Goal: Contribute content: Contribute content

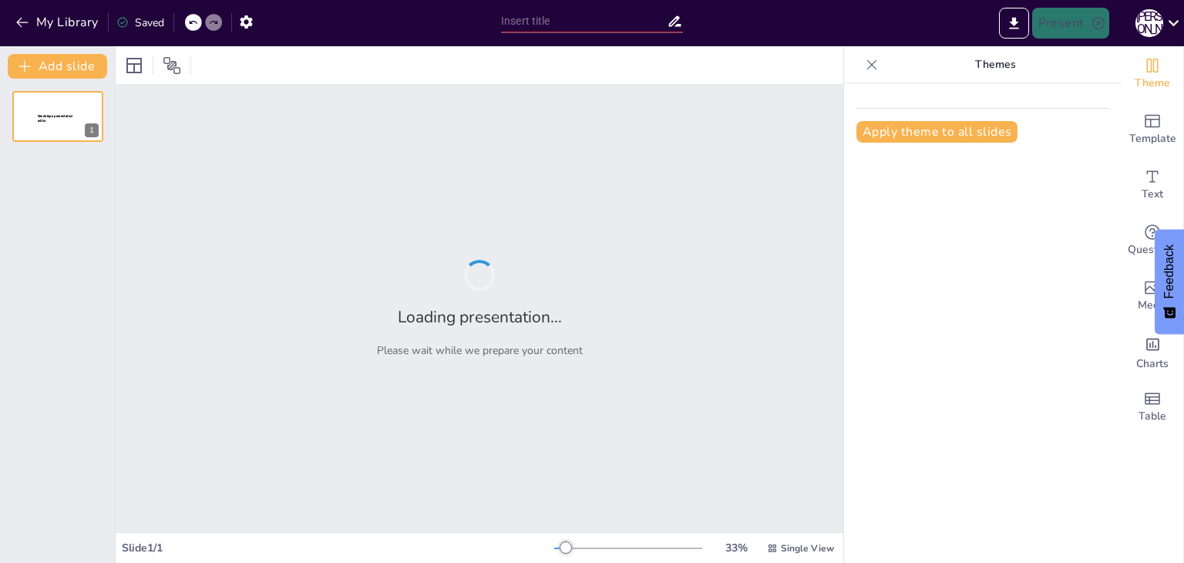
type input "Ефективність професійного обладнання для торговельних підприємств"
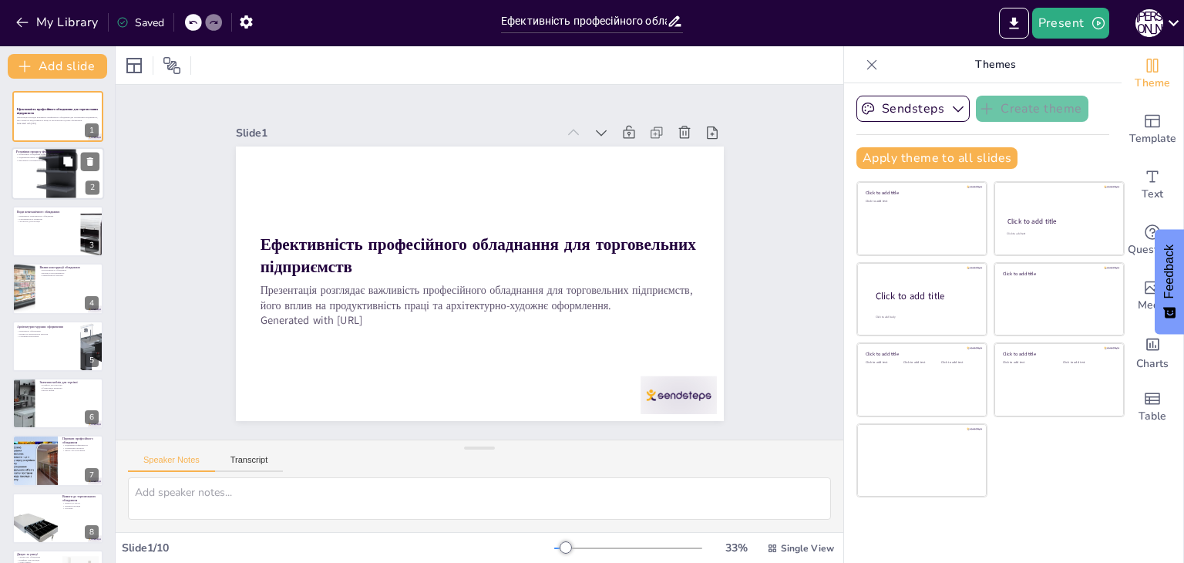
click at [49, 173] on div at bounding box center [58, 173] width 92 height 92
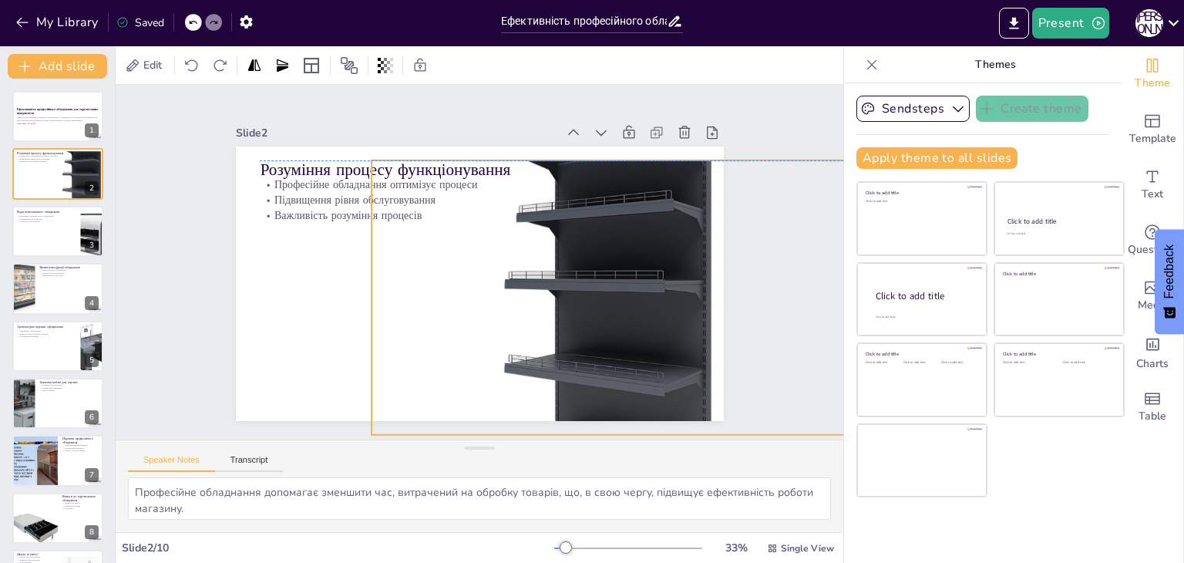
drag, startPoint x: 512, startPoint y: 258, endPoint x: 647, endPoint y: 272, distance: 136.3
click at [647, 272] on div at bounding box center [530, 392] width 681 height 681
click at [79, 227] on div at bounding box center [79, 219] width 41 height 18
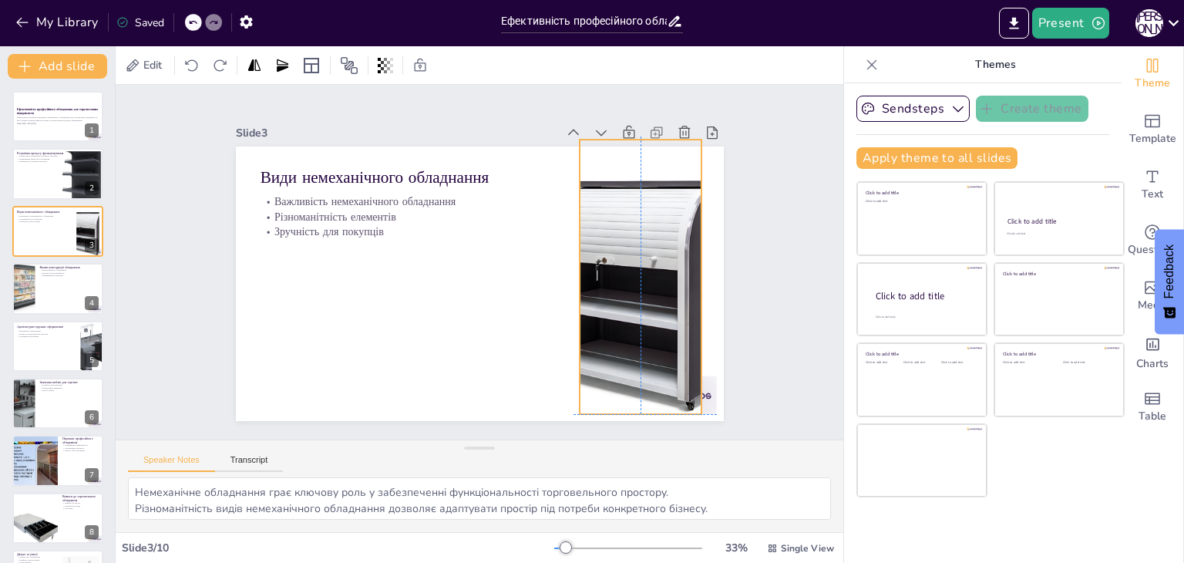
drag, startPoint x: 620, startPoint y: 293, endPoint x: 592, endPoint y: 283, distance: 29.5
click at [563, 283] on div at bounding box center [370, 144] width 388 height 388
click at [562, 298] on div at bounding box center [436, 346] width 265 height 96
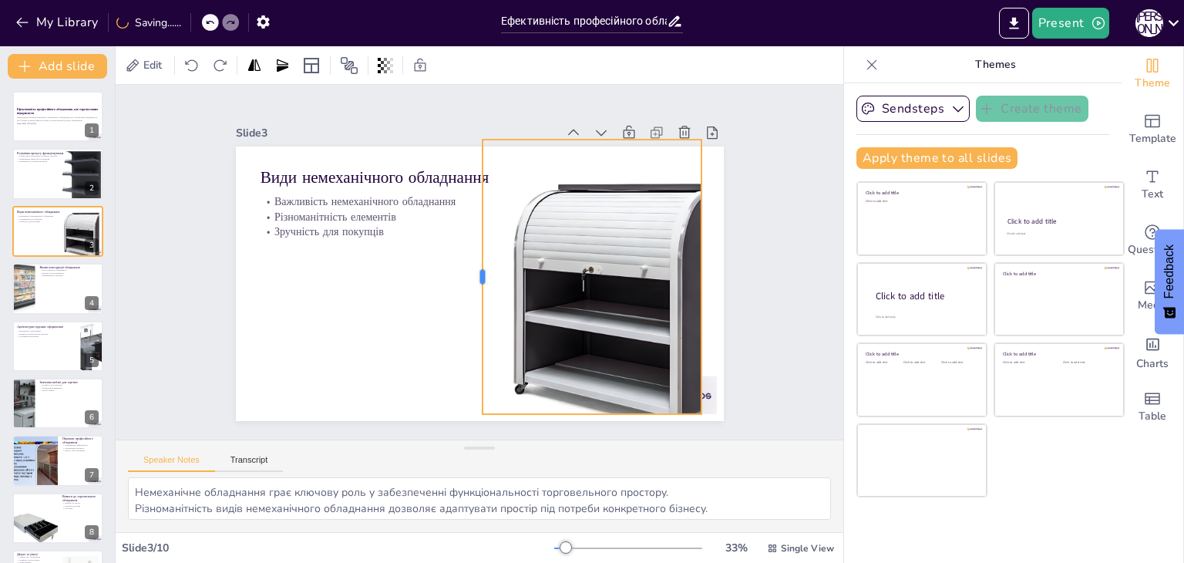
drag, startPoint x: 563, startPoint y: 272, endPoint x: 466, endPoint y: 281, distance: 97.5
click at [466, 281] on div at bounding box center [464, 261] width 271 height 69
click at [66, 287] on div at bounding box center [58, 288] width 92 height 52
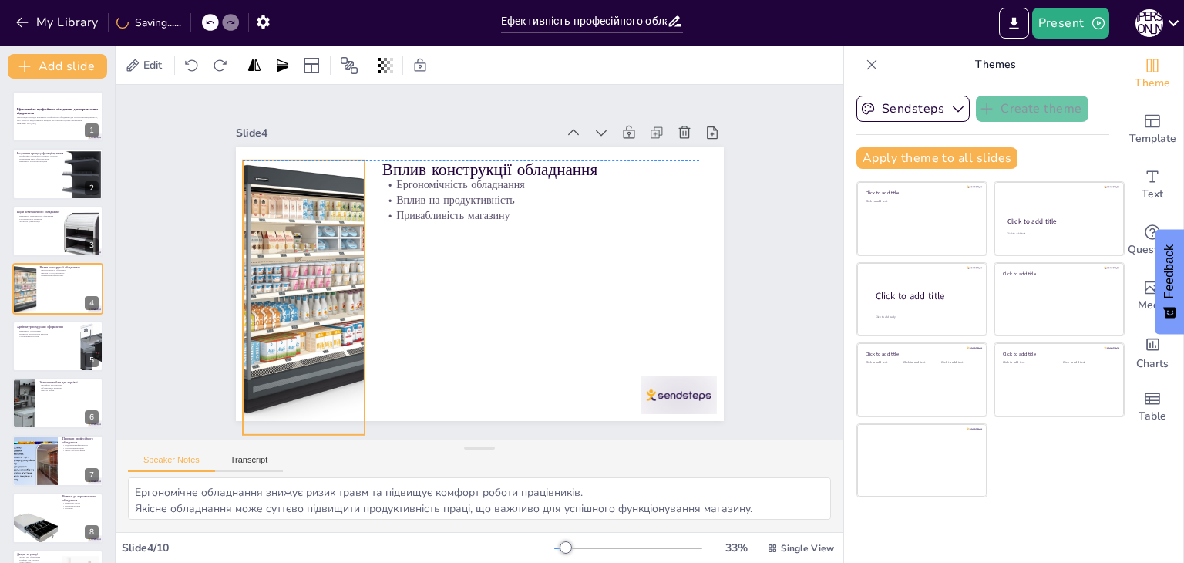
drag, startPoint x: 345, startPoint y: 298, endPoint x: 352, endPoint y: 307, distance: 11.0
click at [352, 269] on div at bounding box center [501, 84] width 354 height 370
click at [71, 339] on button at bounding box center [68, 333] width 18 height 18
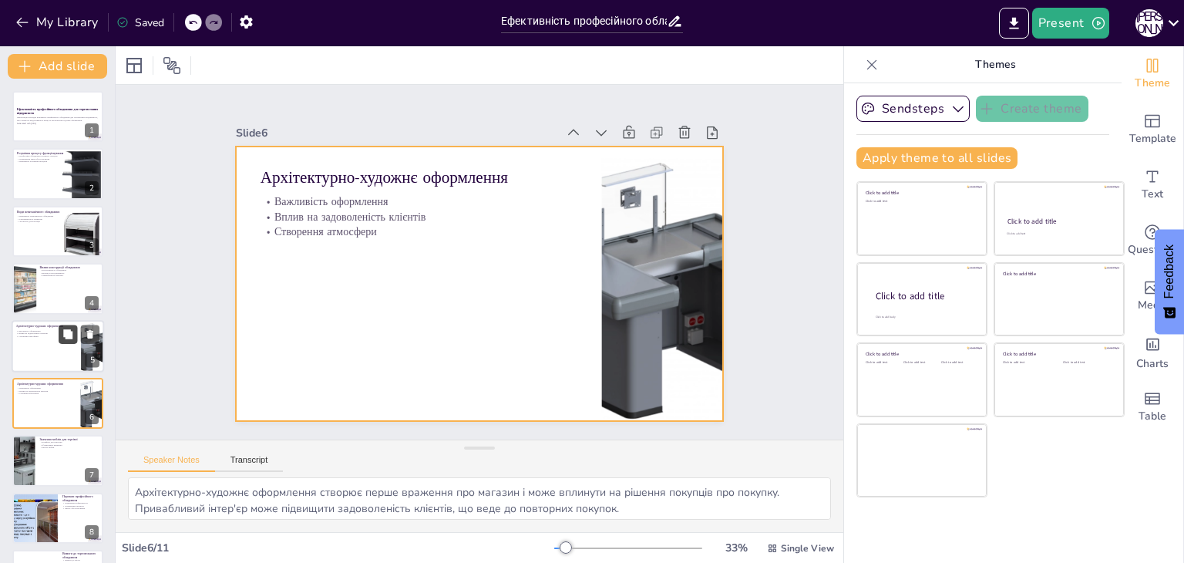
scroll to position [82, 0]
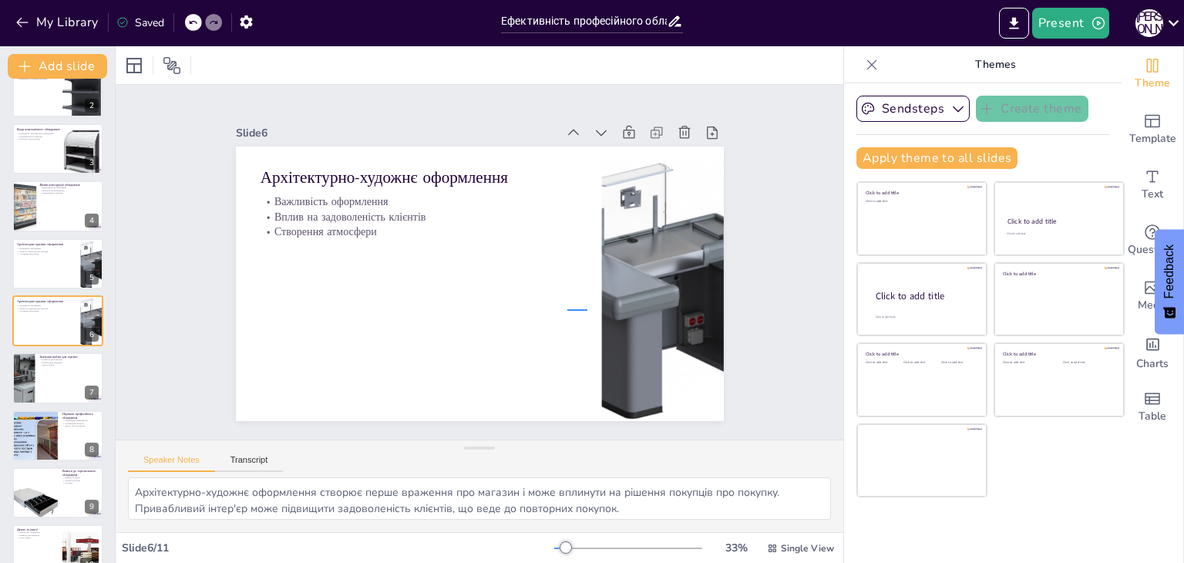
drag, startPoint x: 587, startPoint y: 309, endPoint x: 567, endPoint y: 309, distance: 20.0
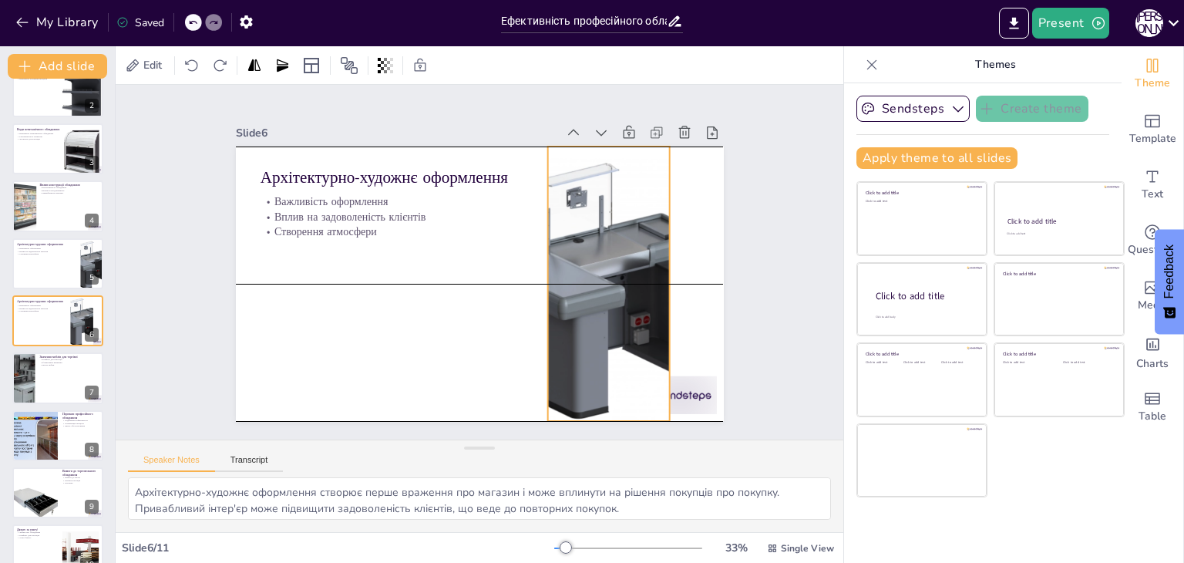
drag, startPoint x: 589, startPoint y: 257, endPoint x: 535, endPoint y: 260, distance: 54.0
click at [569, 260] on div "Архітектурно-художнє оформлення Важливість оформлення Вплив на задоволеність кл…" at bounding box center [594, 274] width 51 height 485
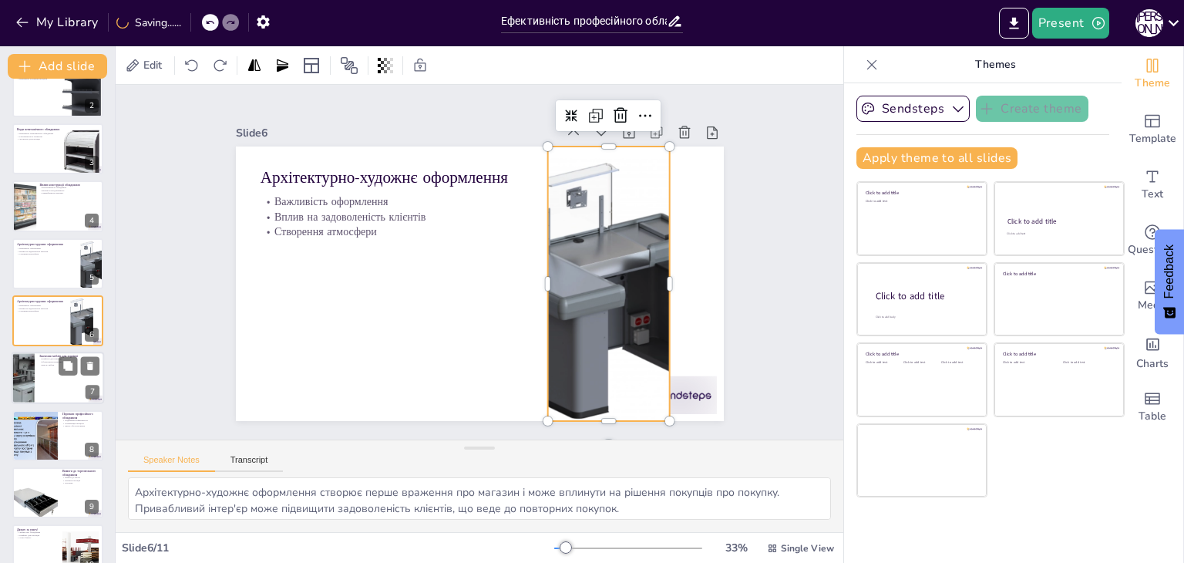
click at [68, 390] on div at bounding box center [58, 378] width 92 height 52
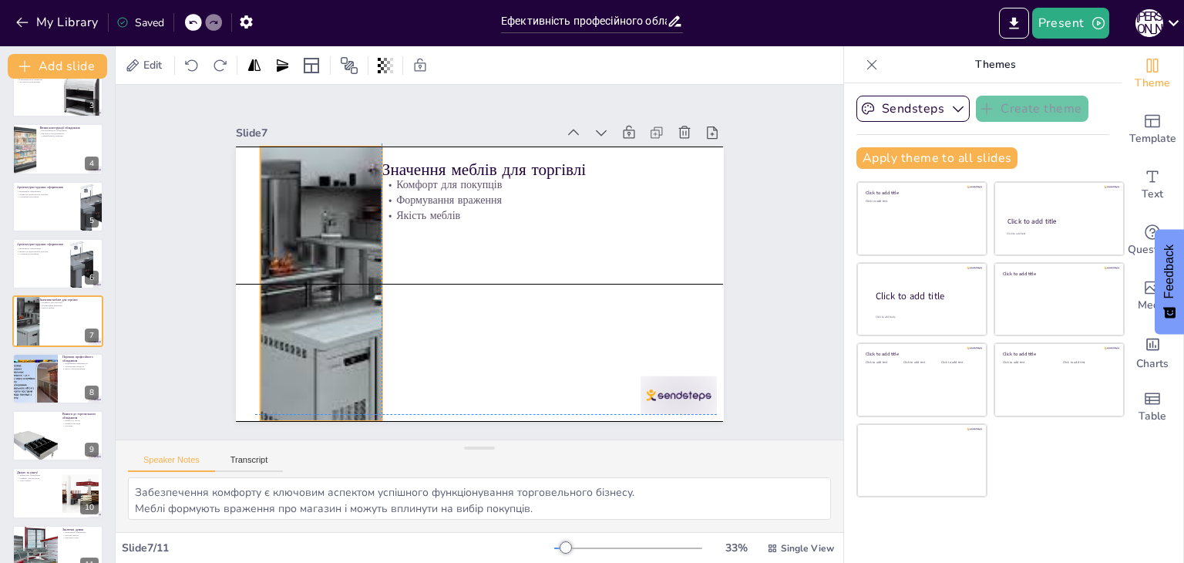
drag, startPoint x: 344, startPoint y: 272, endPoint x: 364, endPoint y: 269, distance: 19.5
click at [364, 269] on div at bounding box center [533, 412] width 364 height 504
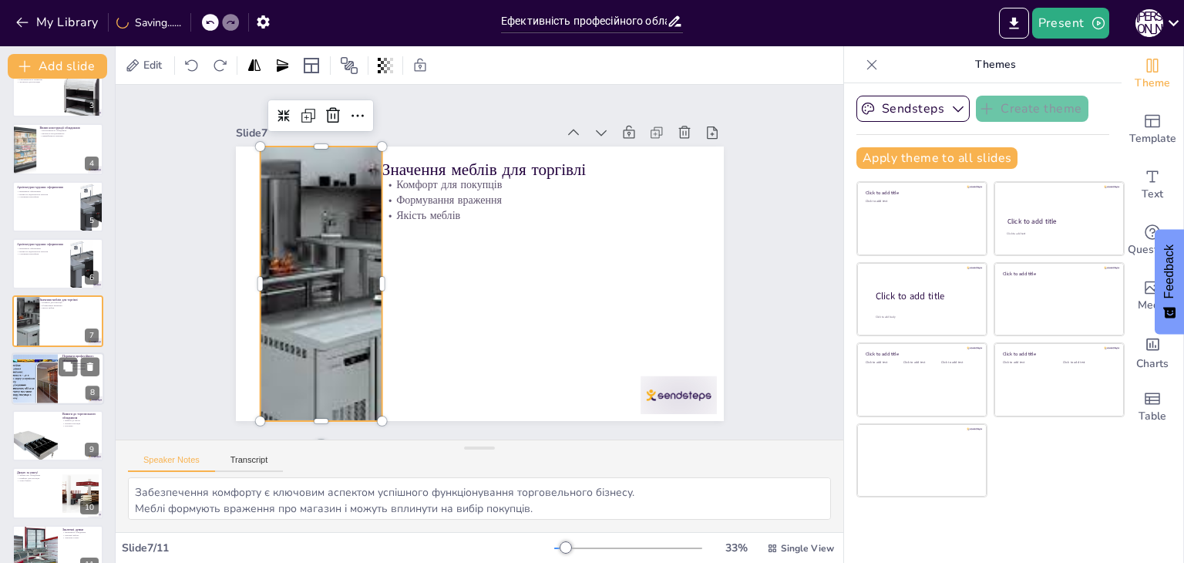
click at [76, 388] on div at bounding box center [58, 378] width 92 height 52
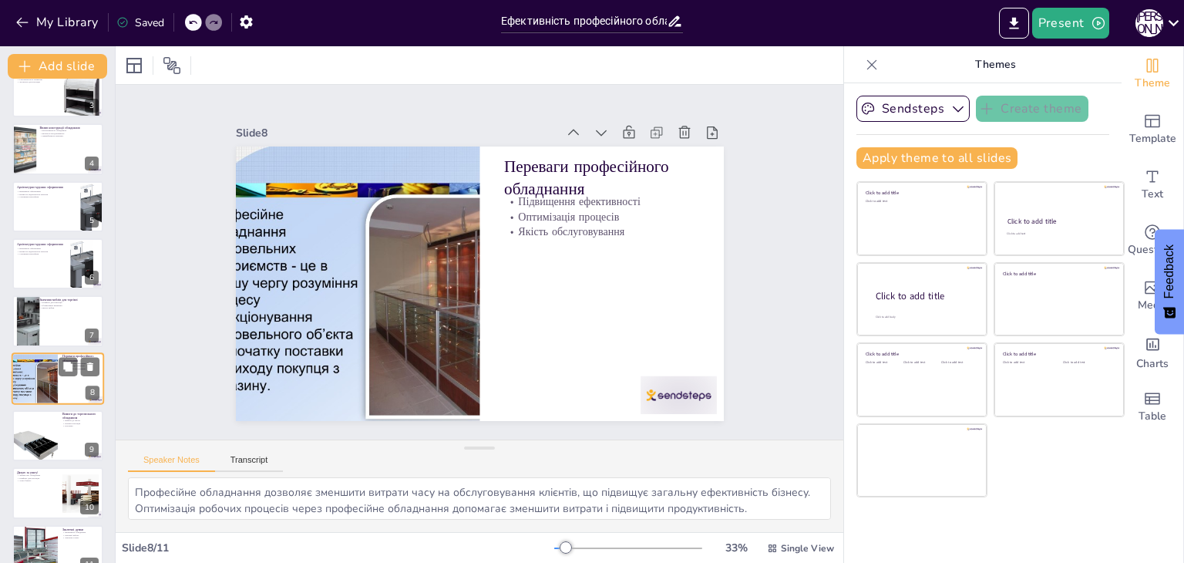
scroll to position [165, 0]
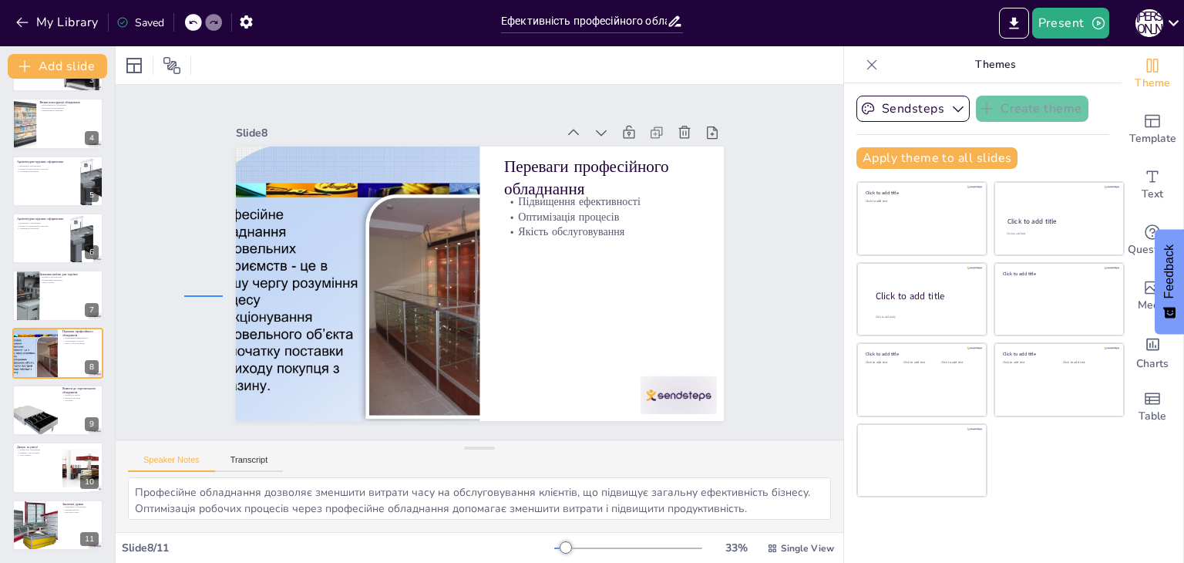
drag, startPoint x: 223, startPoint y: 297, endPoint x: 175, endPoint y: 290, distance: 48.3
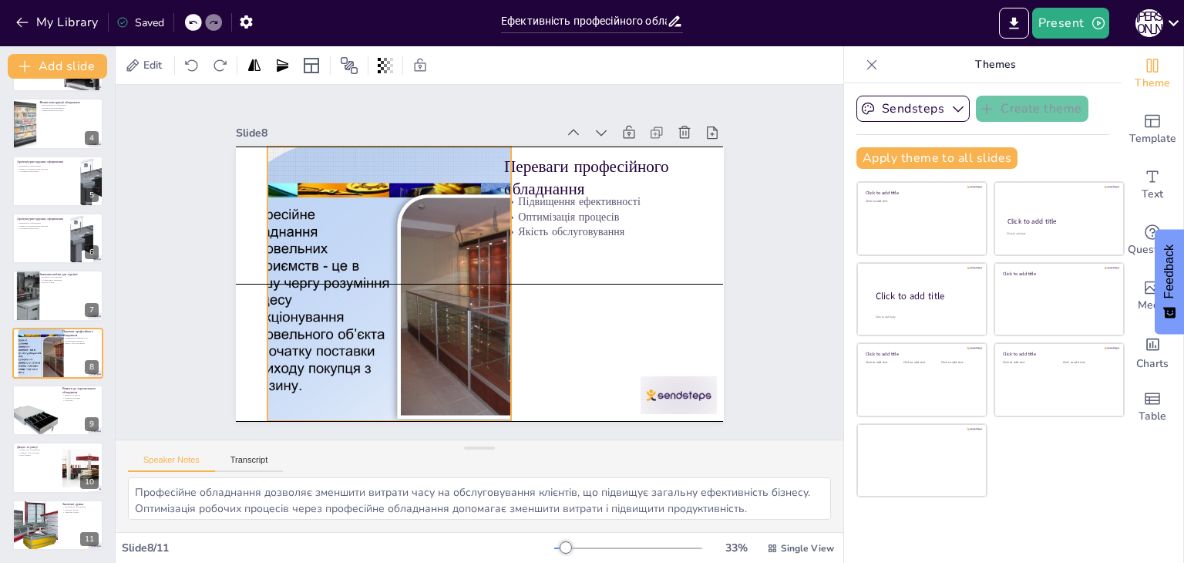
drag, startPoint x: 465, startPoint y: 302, endPoint x: 496, endPoint y: 307, distance: 31.9
click at [496, 307] on div at bounding box center [399, 310] width 432 height 374
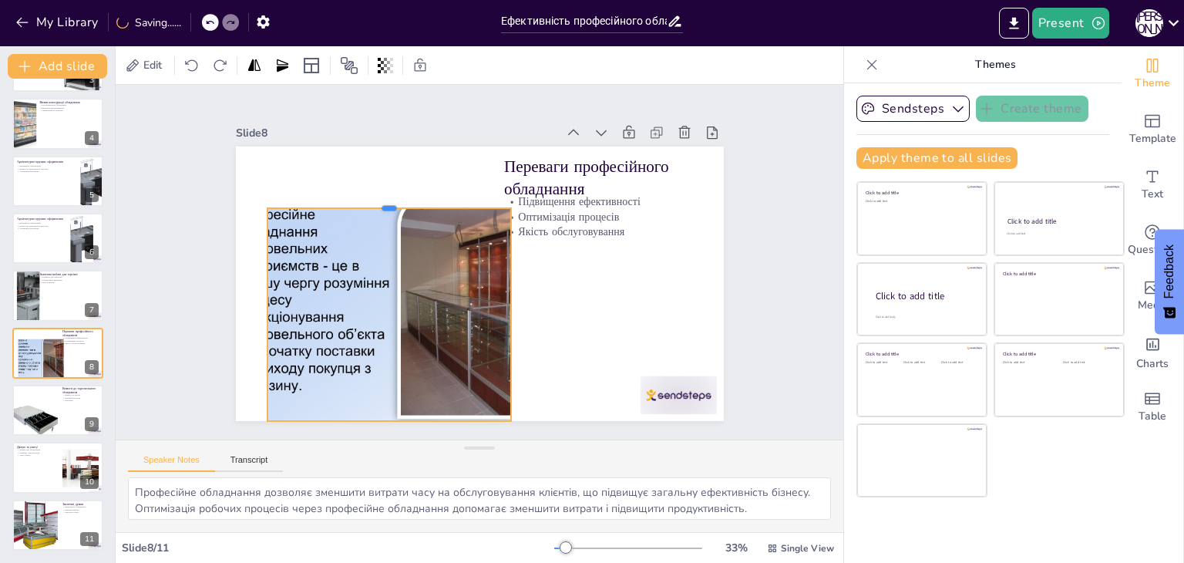
drag, startPoint x: 370, startPoint y: 139, endPoint x: 361, endPoint y: 201, distance: 62.3
click at [391, 223] on div at bounding box center [410, 345] width 38 height 244
drag, startPoint x: 499, startPoint y: 307, endPoint x: 490, endPoint y: 298, distance: 12.5
click at [490, 298] on div at bounding box center [474, 203] width 98 height 200
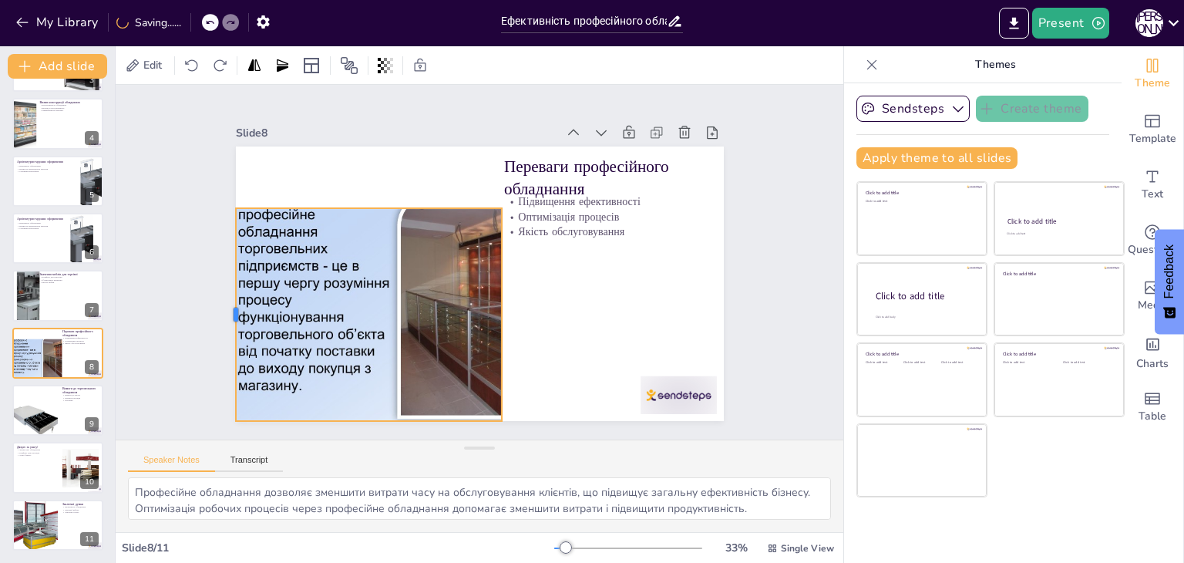
drag, startPoint x: 253, startPoint y: 303, endPoint x: 221, endPoint y: 304, distance: 31.6
click at [680, 304] on div at bounding box center [729, 316] width 98 height 200
click at [66, 408] on div at bounding box center [58, 410] width 92 height 52
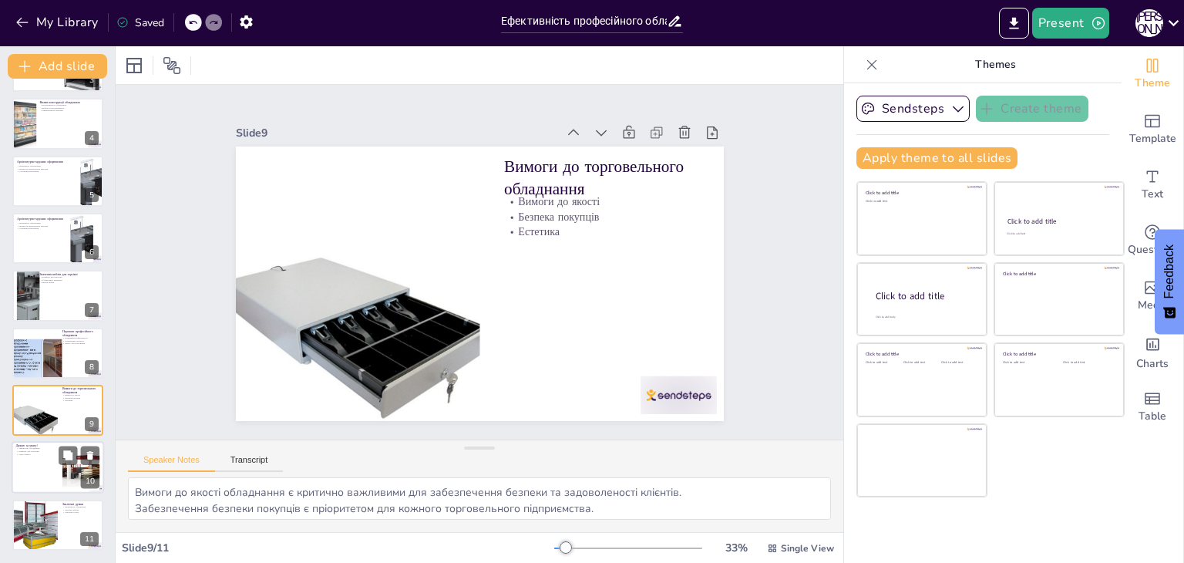
click at [68, 465] on div at bounding box center [80, 467] width 62 height 47
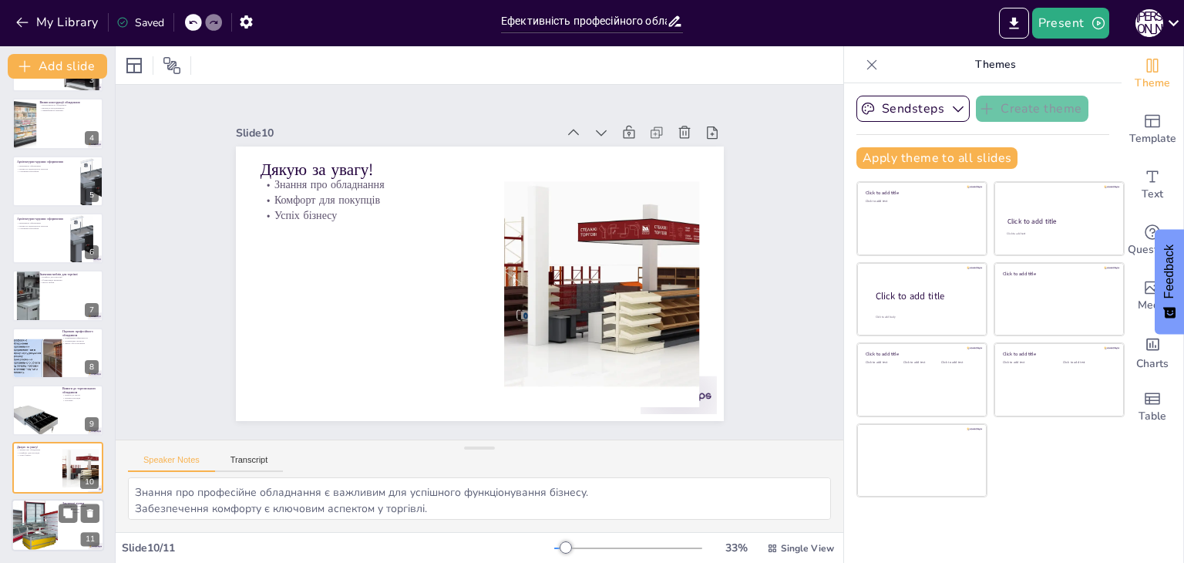
click at [68, 522] on div at bounding box center [58, 525] width 92 height 52
type textarea "Важливість професійного обладнання не можна недооцінювати, адже воно впливає на…"
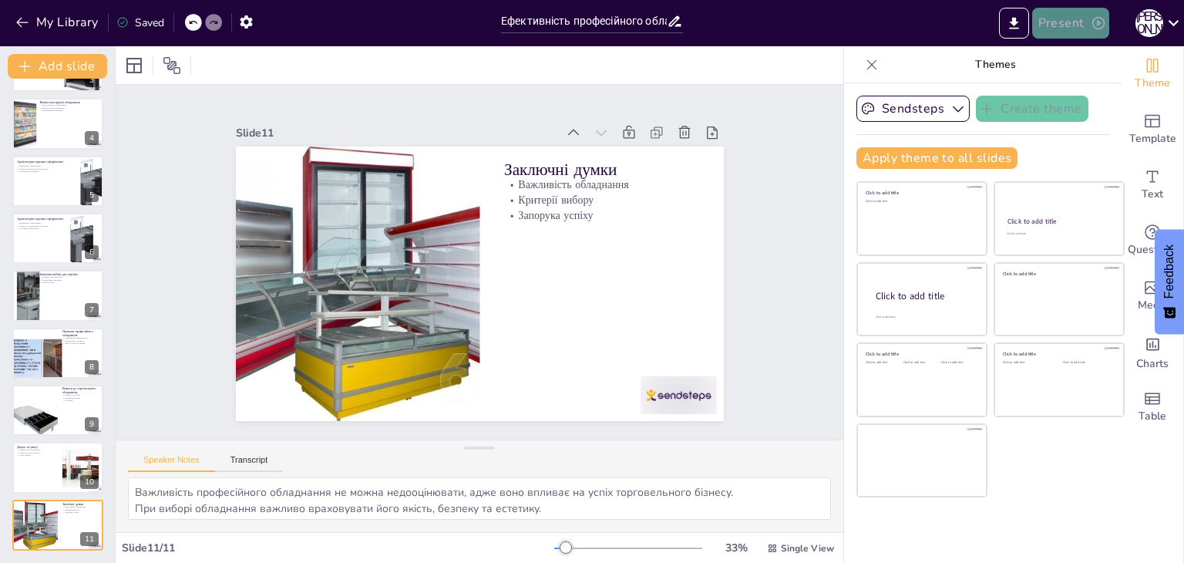
click at [1067, 19] on button "Present" at bounding box center [1070, 23] width 77 height 31
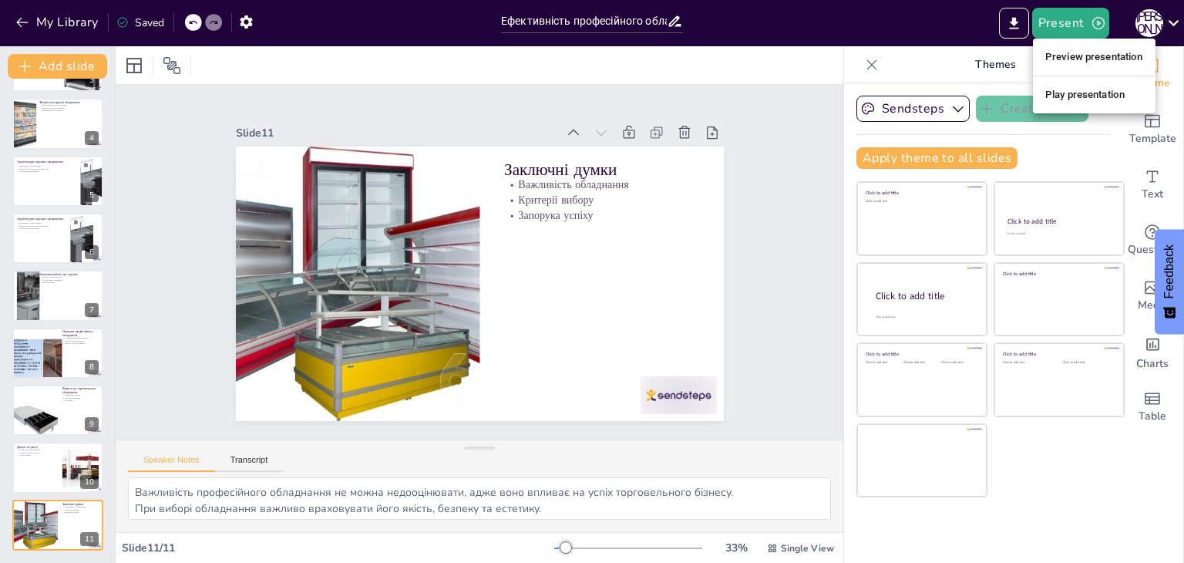
click at [1015, 18] on div at bounding box center [592, 281] width 1184 height 563
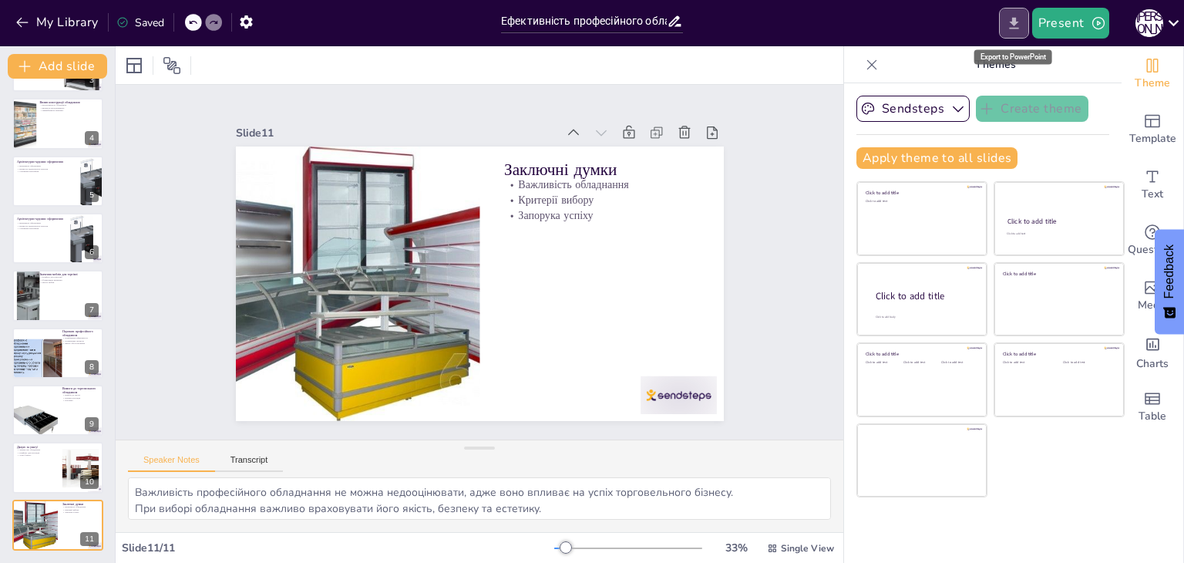
click at [1014, 17] on icon "Export to PowerPoint" at bounding box center [1013, 23] width 9 height 12
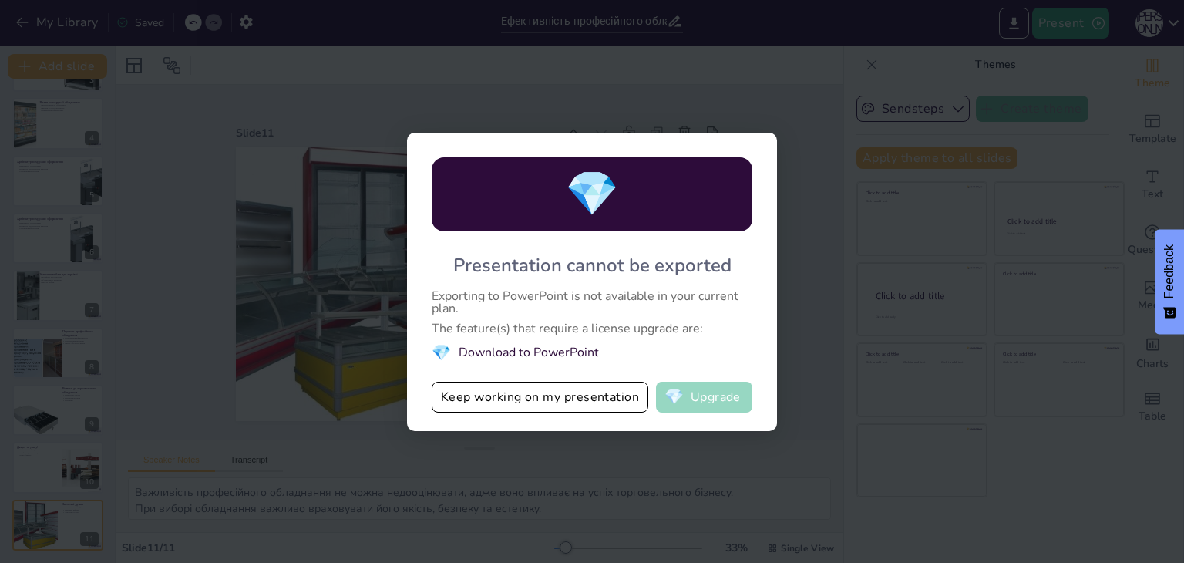
click at [706, 402] on button "💎 Upgrade" at bounding box center [704, 396] width 96 height 31
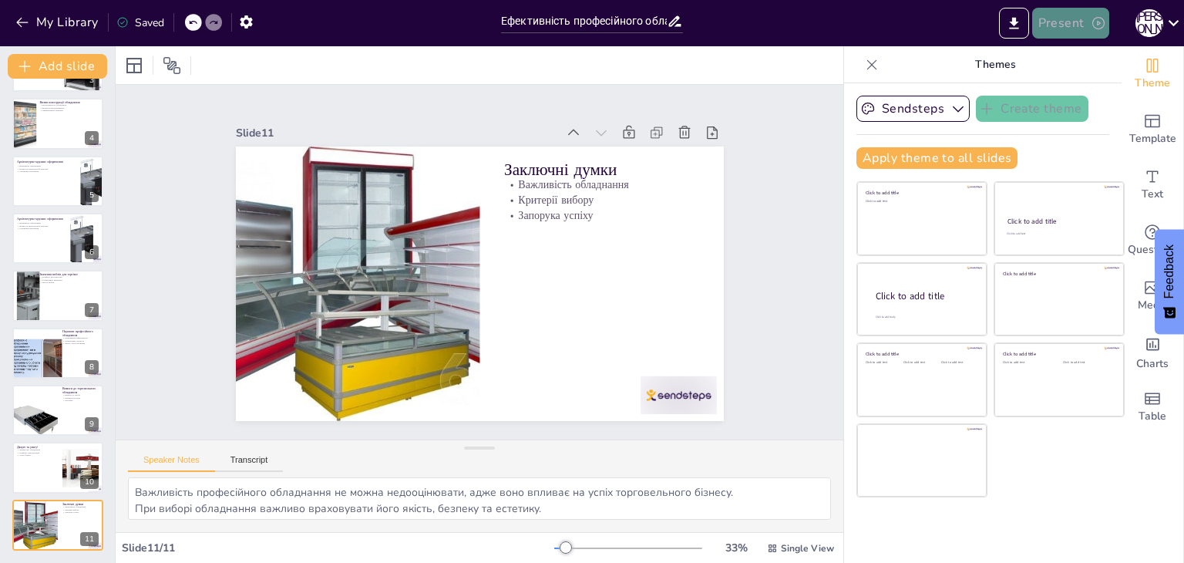
click at [1096, 24] on icon "button" at bounding box center [1097, 22] width 15 height 15
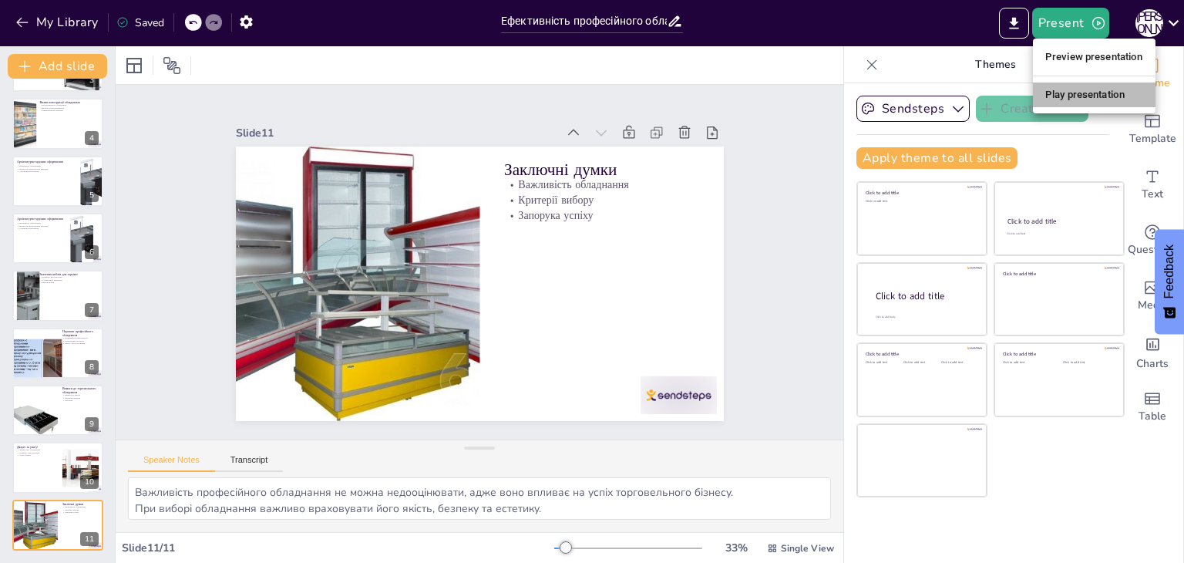
click at [1090, 96] on li "Play presentation" at bounding box center [1094, 94] width 123 height 25
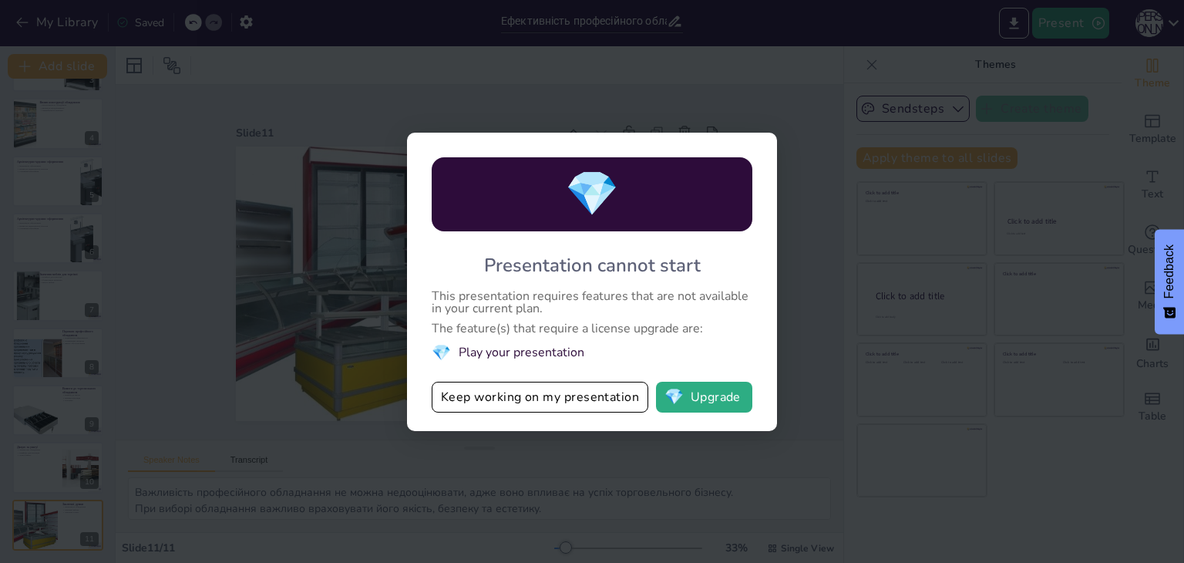
click at [785, 287] on div "💎 Presentation cannot start This presentation requires features that are not av…" at bounding box center [592, 281] width 1184 height 563
click at [969, 95] on div "💎 Presentation cannot start This presentation requires features that are not av…" at bounding box center [592, 281] width 1184 height 563
click at [697, 407] on button "💎 Upgrade" at bounding box center [704, 396] width 96 height 31
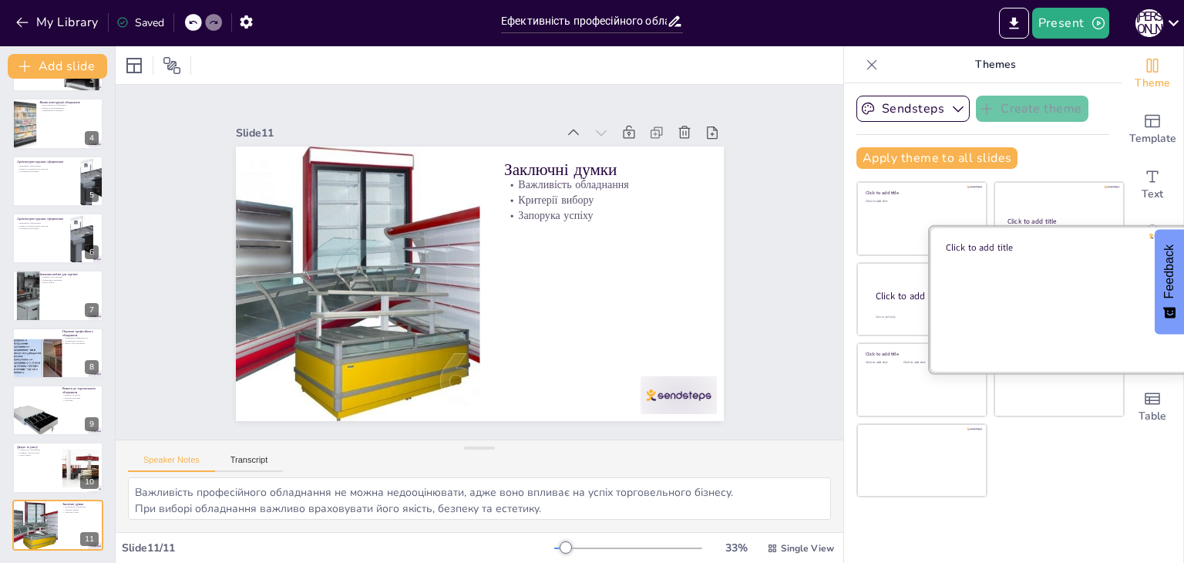
click at [1013, 256] on div at bounding box center [1058, 299] width 259 height 146
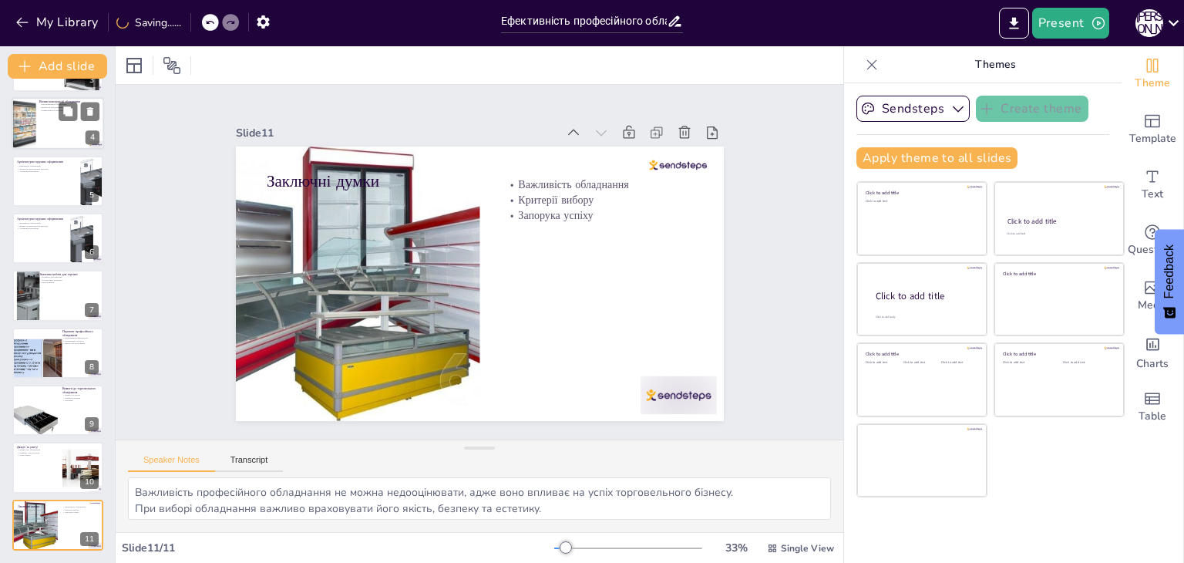
scroll to position [0, 0]
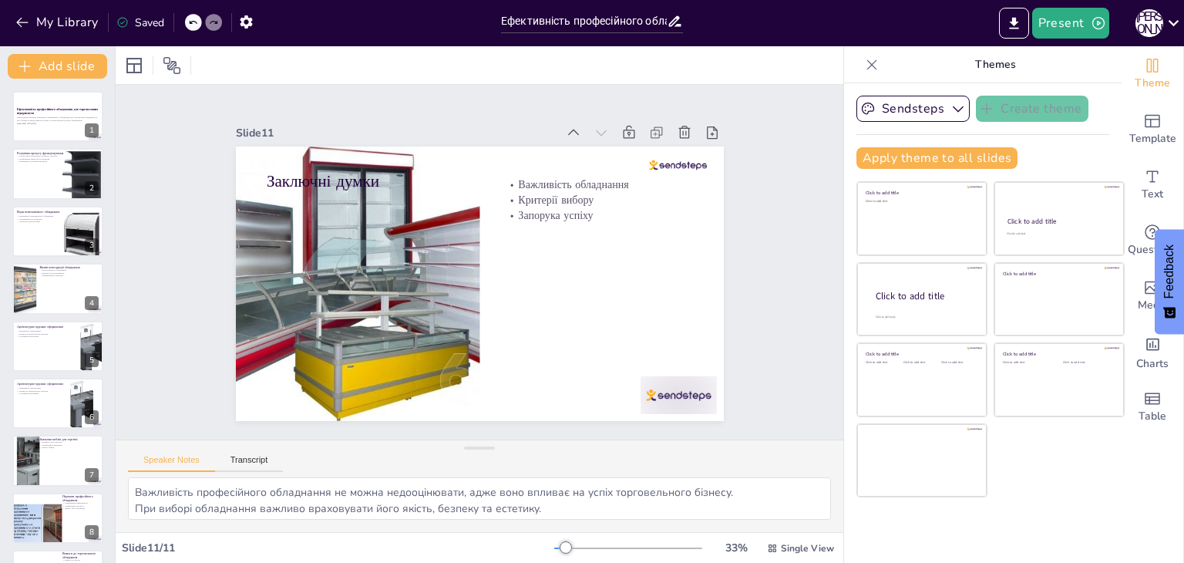
click at [864, 58] on icon at bounding box center [871, 64] width 15 height 15
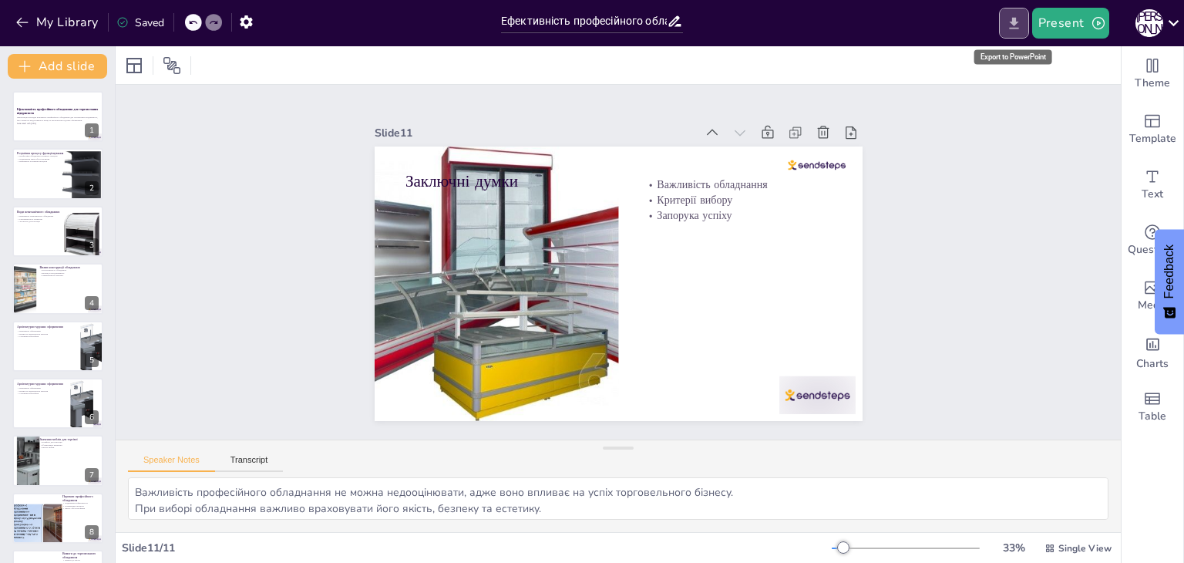
click at [1012, 19] on icon "Export to PowerPoint" at bounding box center [1014, 23] width 16 height 16
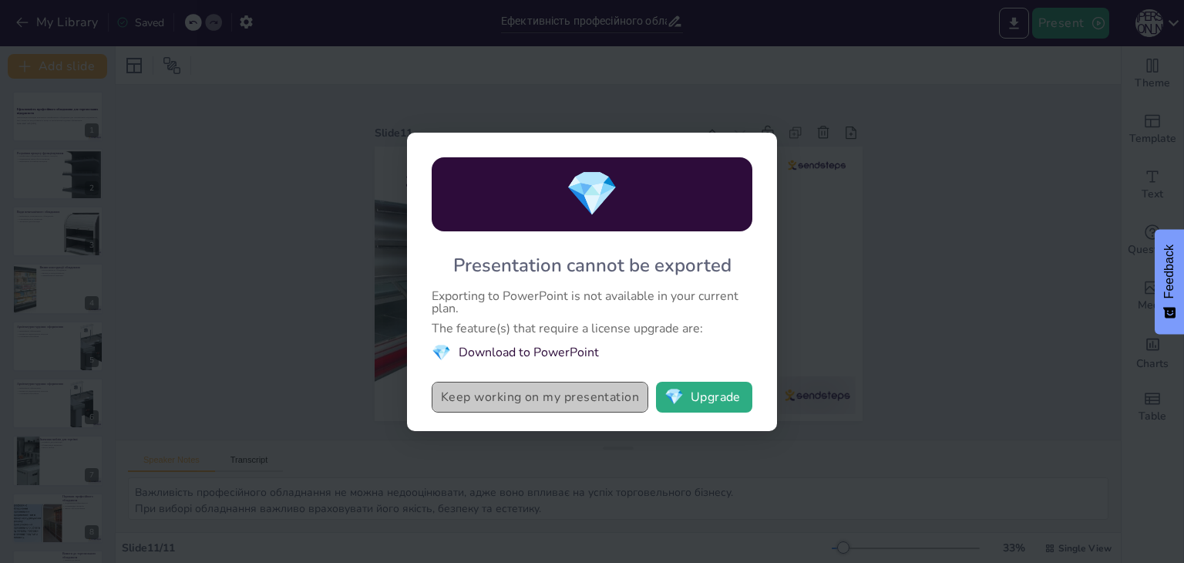
click at [596, 393] on button "Keep working on my presentation" at bounding box center [540, 396] width 217 height 31
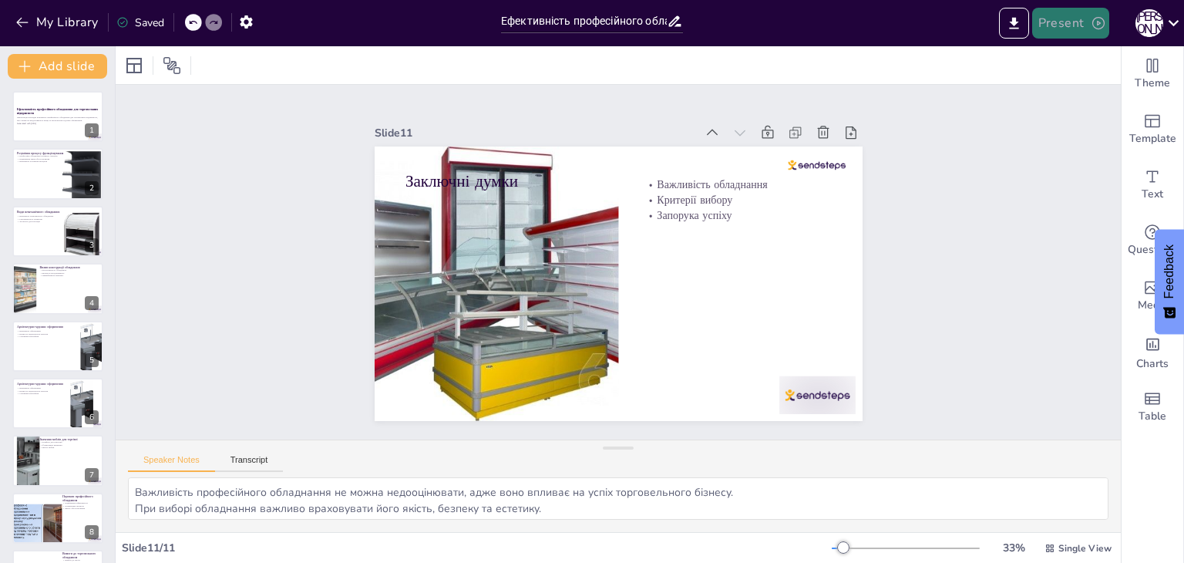
click at [1096, 22] on icon "button" at bounding box center [1097, 22] width 15 height 15
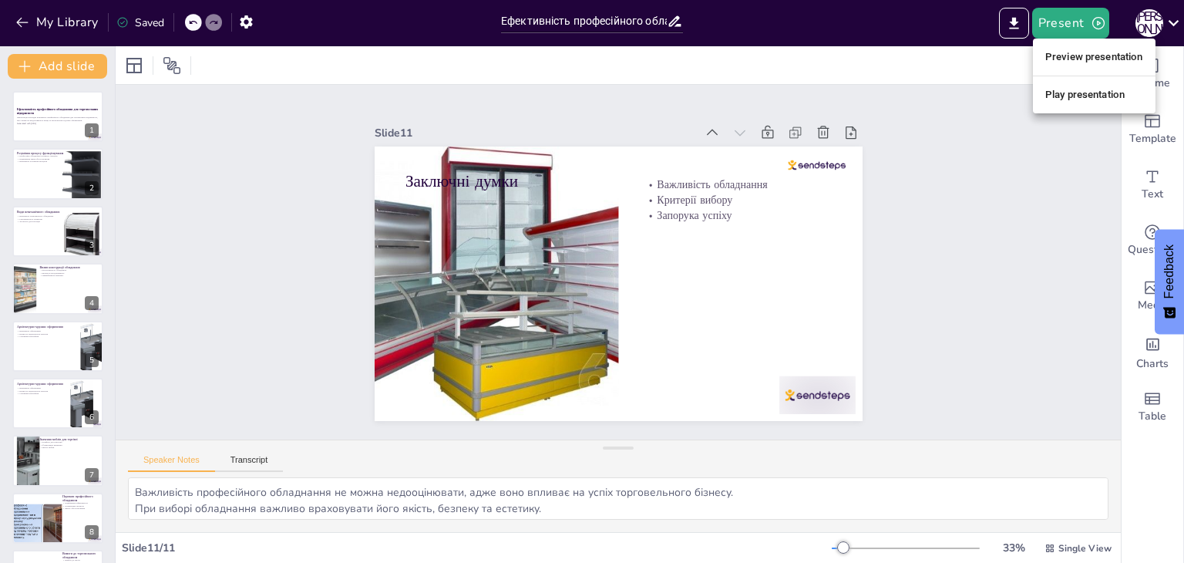
click at [1102, 51] on li "Preview presentation" at bounding box center [1094, 57] width 123 height 25
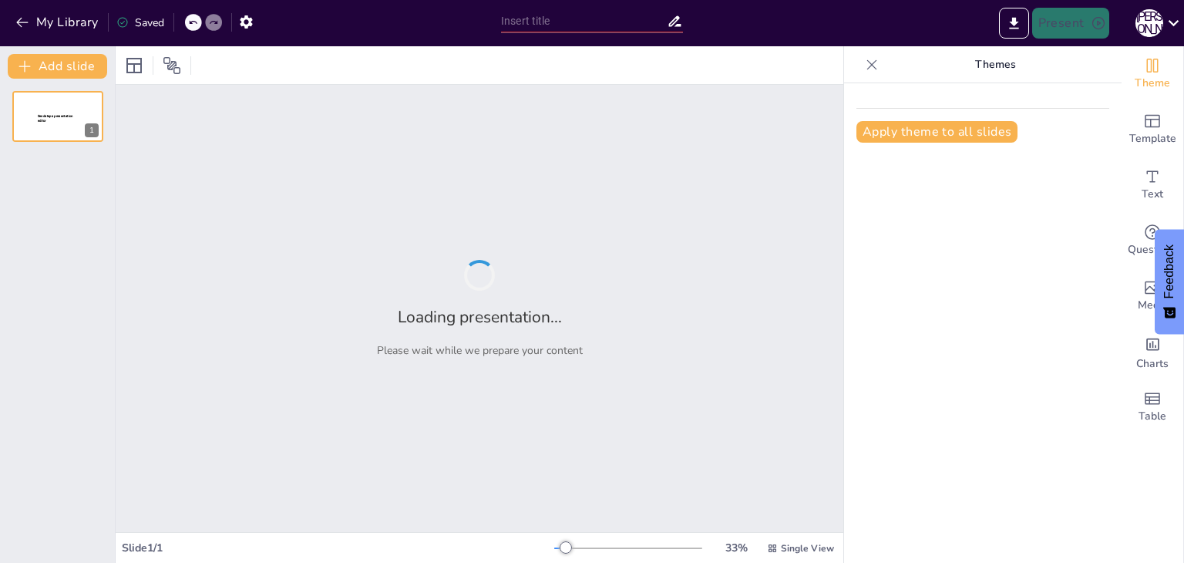
type input "Ефективність професійного обладнання для торговельних підприємств"
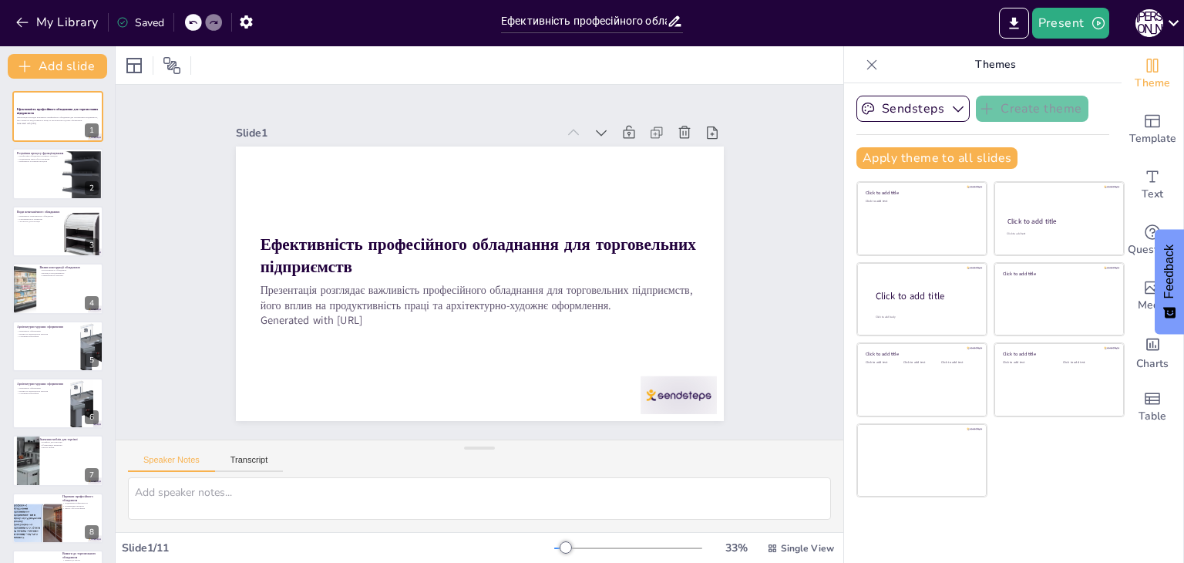
click at [864, 66] on icon at bounding box center [871, 64] width 15 height 15
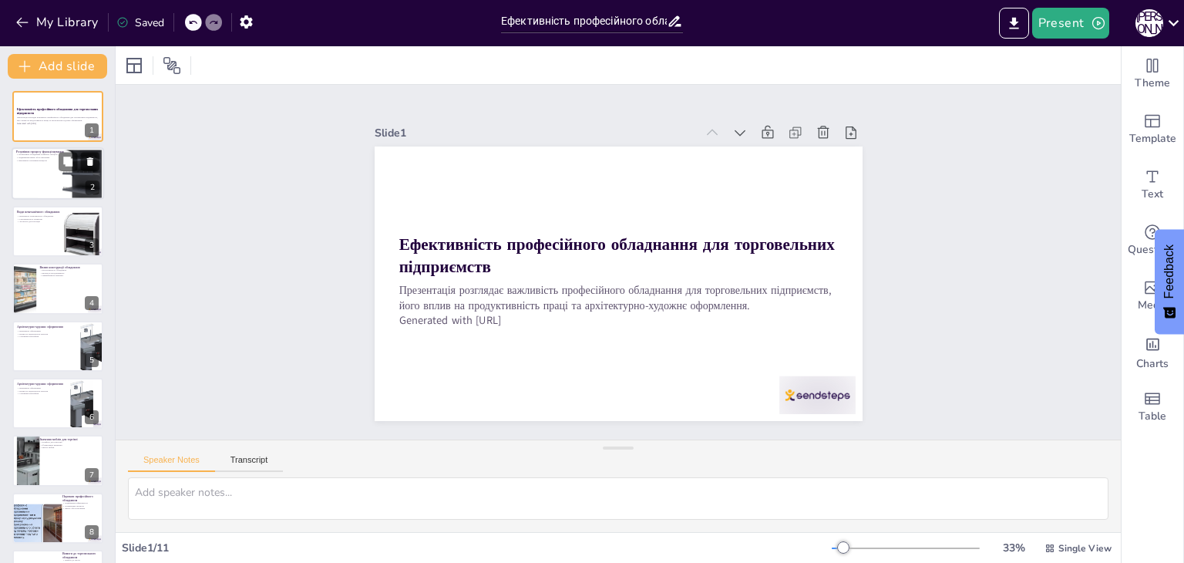
click at [37, 170] on div at bounding box center [83, 176] width 92 height 92
type textarea "Професійне обладнання допомагає зменшити час, витрачений на обробку товарів, що…"
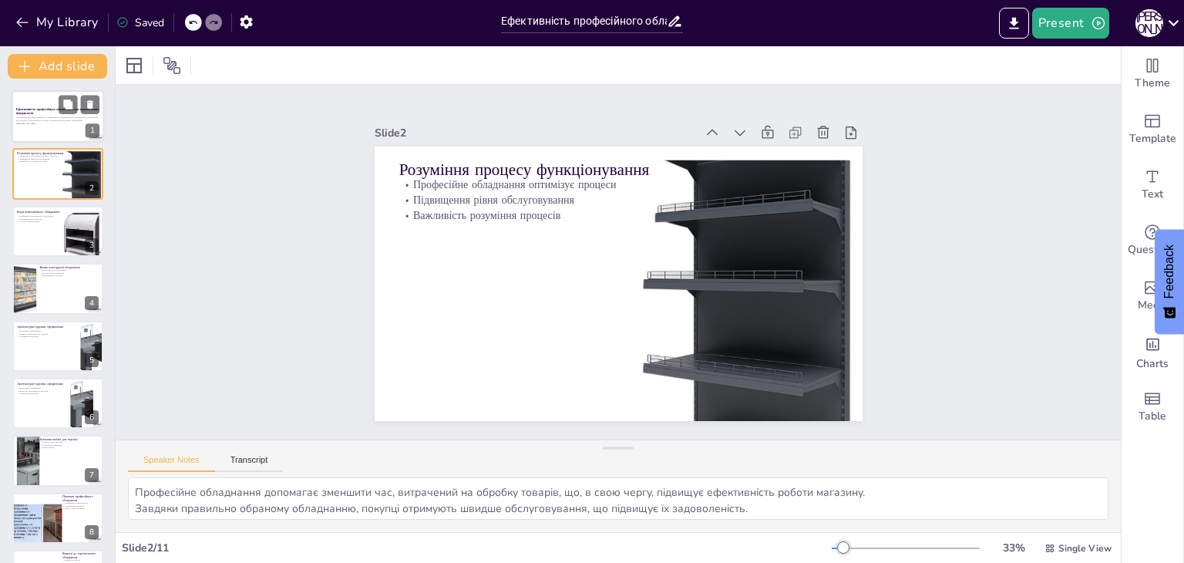
click at [69, 116] on p "Презентація розглядає важливість професійного обладнання для торговельних підпр…" at bounding box center [57, 118] width 83 height 5
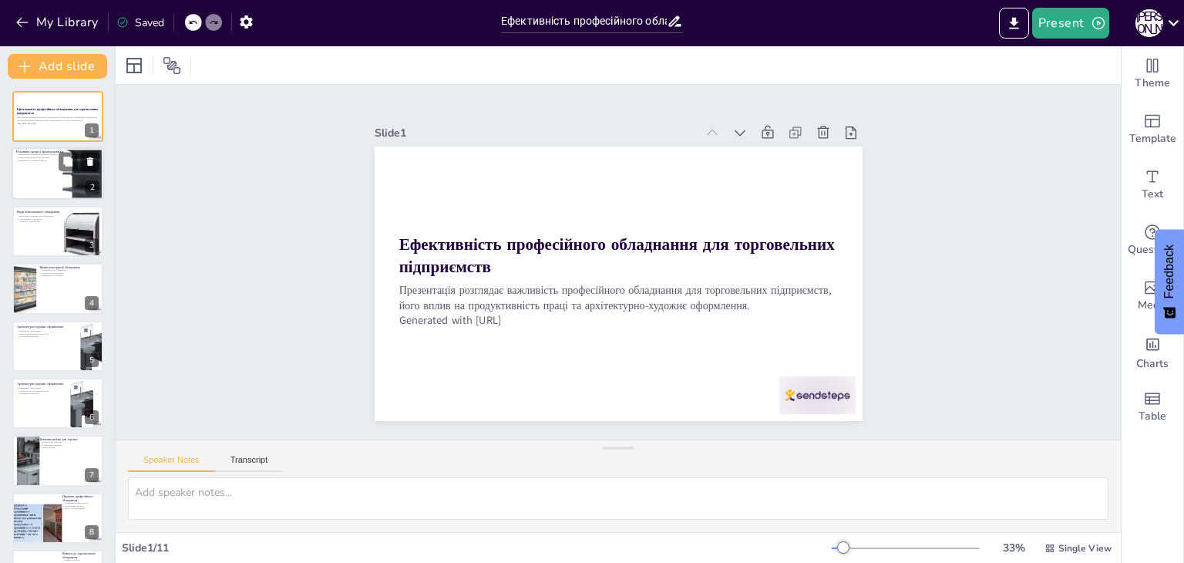
click at [52, 167] on div at bounding box center [83, 176] width 92 height 92
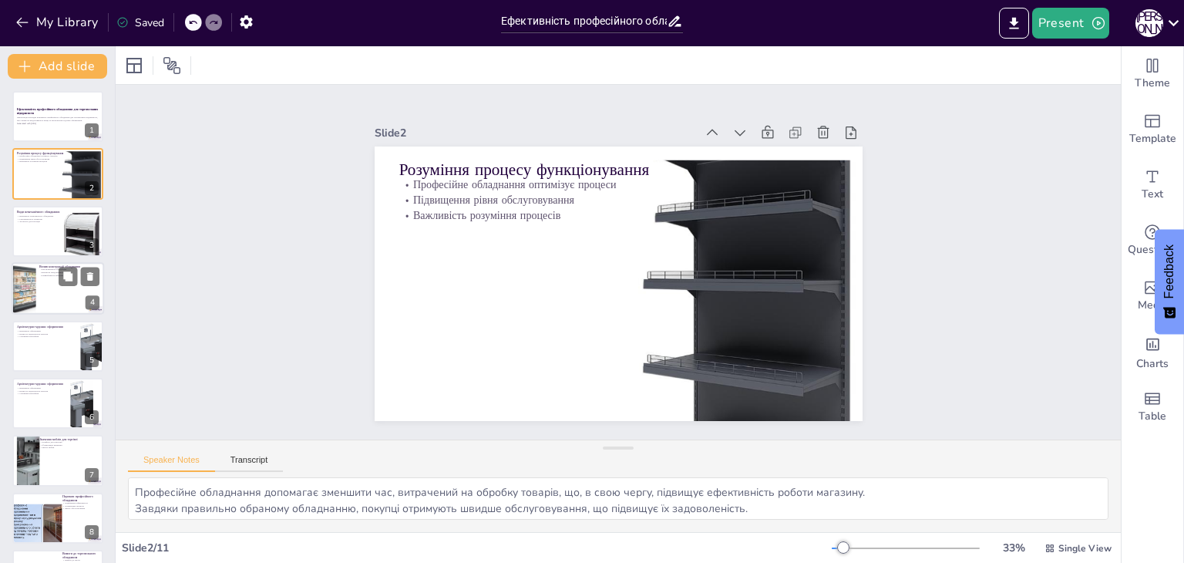
click at [44, 274] on p "Привабливість магазину" at bounding box center [69, 275] width 60 height 3
type textarea "Ергономічне обладнання знижує ризик травм та підвищує комфорт роботи працівникі…"
